Goal: Task Accomplishment & Management: Manage account settings

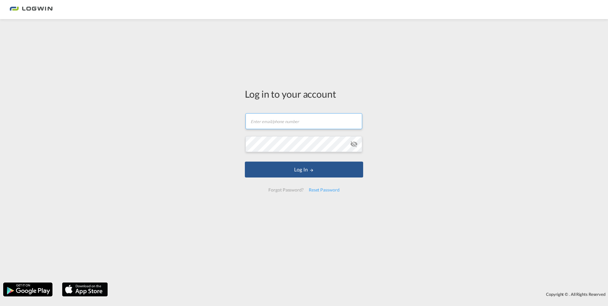
click at [322, 119] on input "text" at bounding box center [304, 121] width 117 height 16
paste input "[PERSON_NAME][EMAIL_ADDRESS][PERSON_NAME][DOMAIN_NAME]"
type input "[PERSON_NAME][EMAIL_ADDRESS][PERSON_NAME][DOMAIN_NAME]"
click at [272, 152] on md-input-container "Password field is required" at bounding box center [304, 143] width 117 height 17
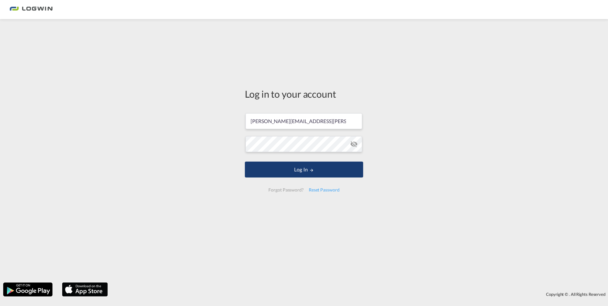
click at [272, 165] on button "Log In" at bounding box center [304, 170] width 118 height 16
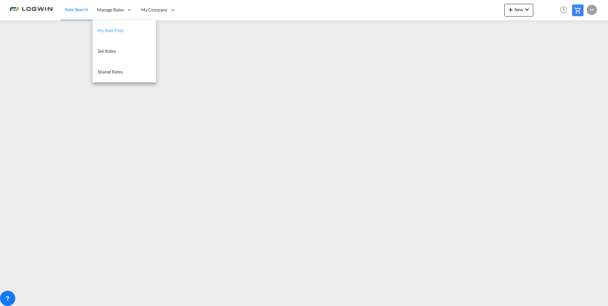
click at [104, 26] on link "My Rate Files" at bounding box center [125, 30] width 64 height 21
